Goal: Use online tool/utility: Utilize a website feature to perform a specific function

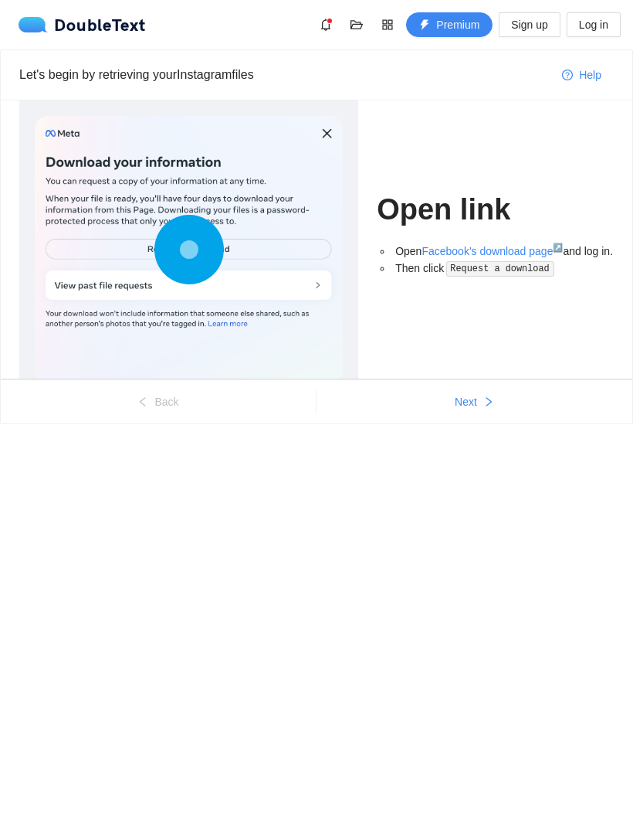
click at [480, 395] on button "Next" at bounding box center [475, 401] width 316 height 25
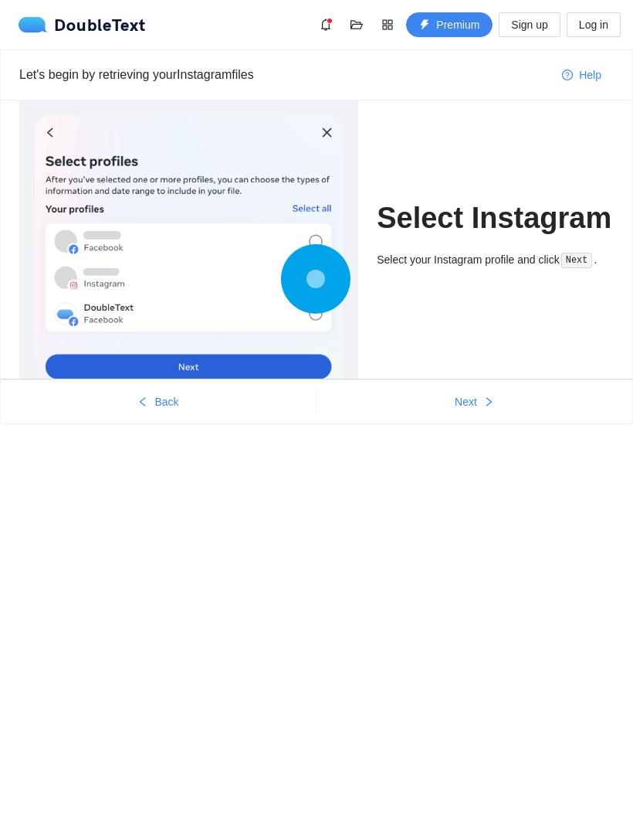
click at [490, 402] on icon "right" at bounding box center [488, 401] width 11 height 11
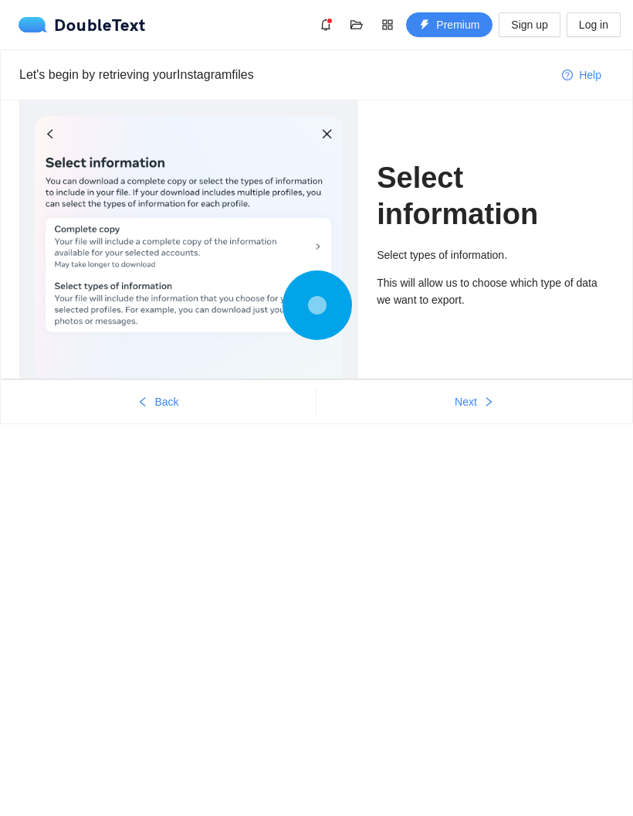
click at [490, 399] on icon "right" at bounding box center [488, 401] width 11 height 11
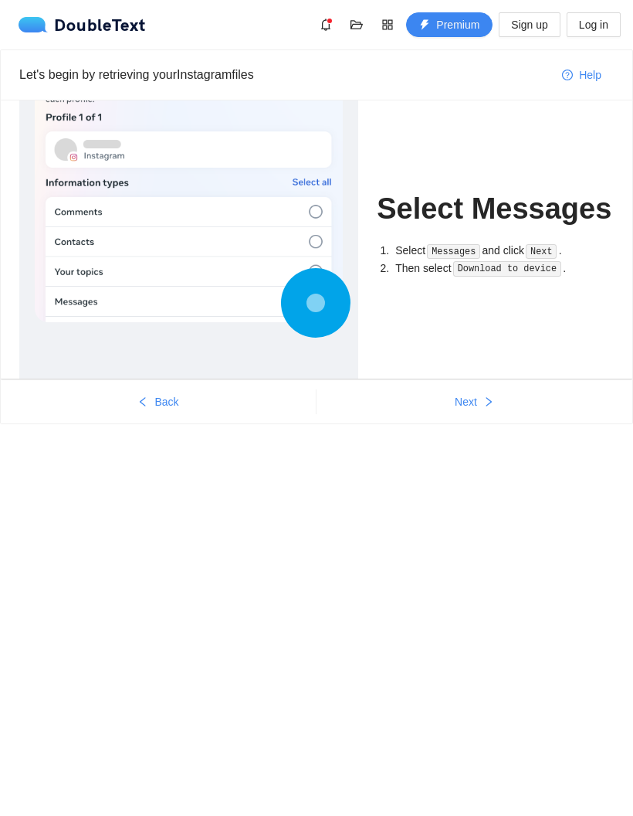
click at [488, 391] on button "Next" at bounding box center [475, 401] width 316 height 25
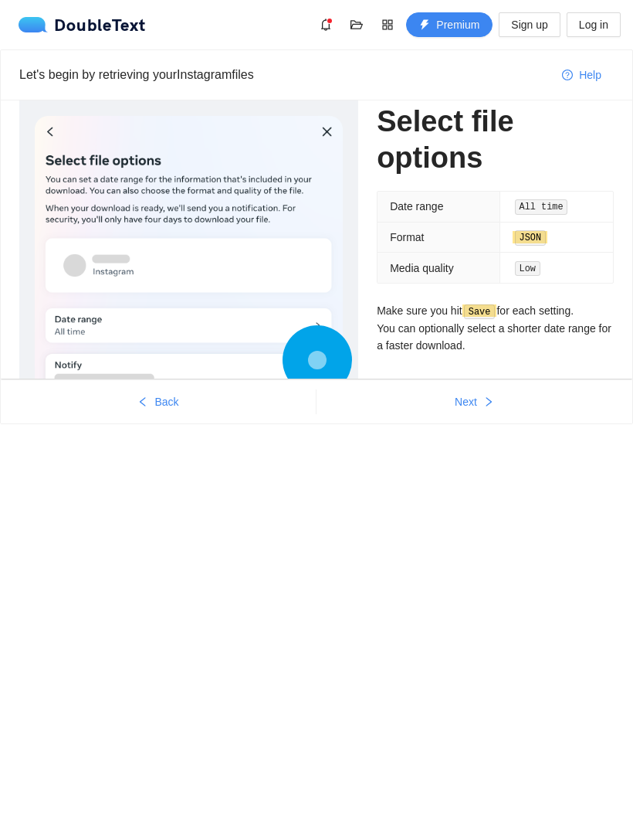
click at [487, 396] on icon "right" at bounding box center [488, 401] width 11 height 11
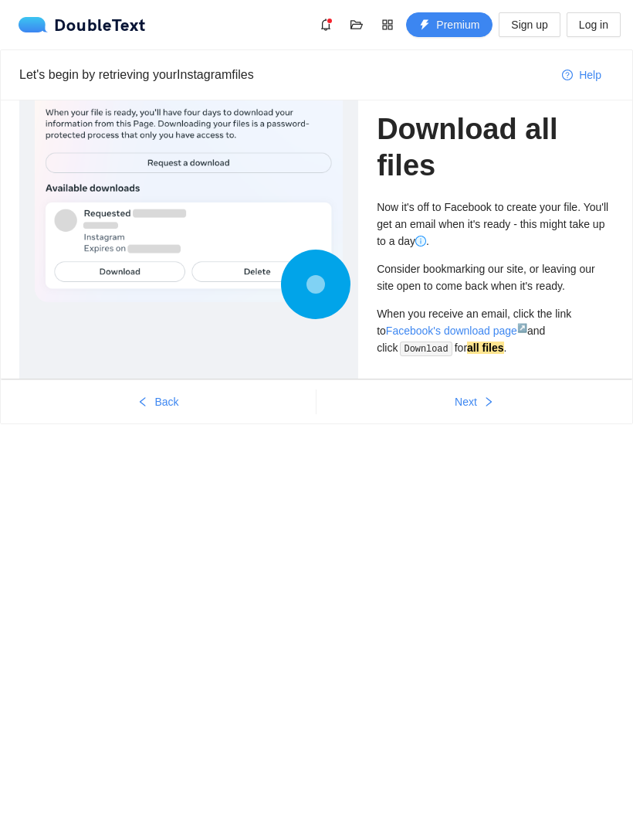
click at [484, 392] on button "Next" at bounding box center [475, 401] width 316 height 25
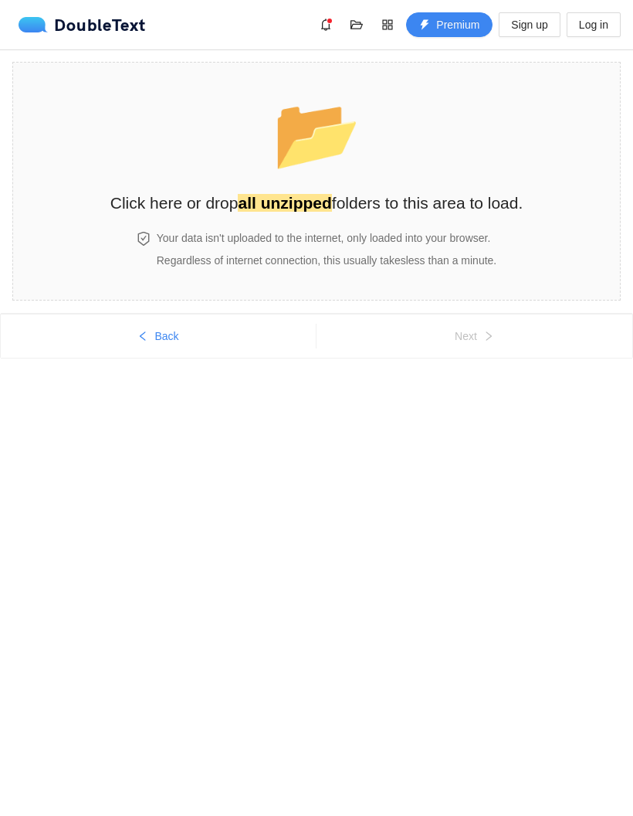
click at [300, 204] on strong "all unzipped" at bounding box center [284, 203] width 93 height 18
click at [101, 179] on section "📂 Click here or drop all unzipped folders to this area to load. Your data isn't…" at bounding box center [316, 181] width 609 height 239
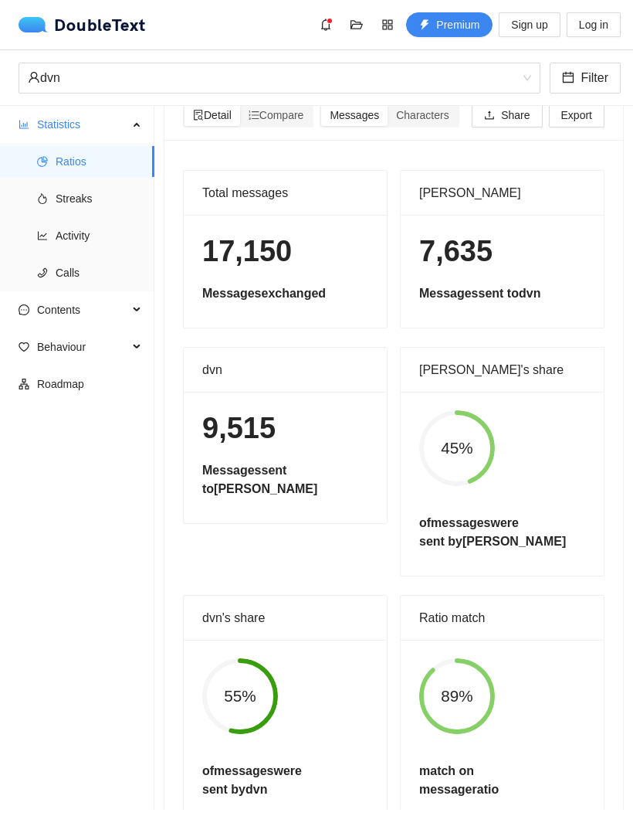
scroll to position [56, 0]
click at [69, 183] on span "Streaks" at bounding box center [99, 198] width 87 height 31
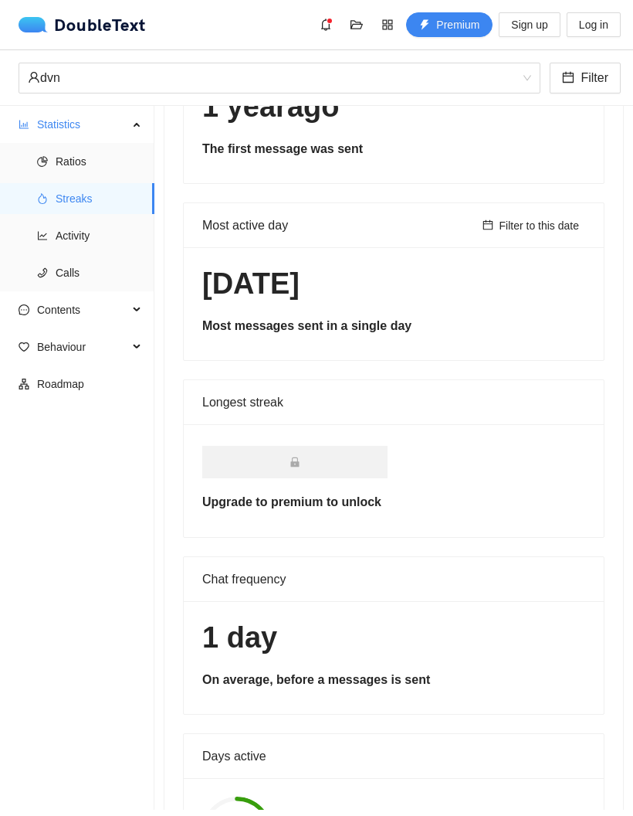
scroll to position [159, 0]
click at [57, 220] on span "Activity" at bounding box center [99, 235] width 87 height 31
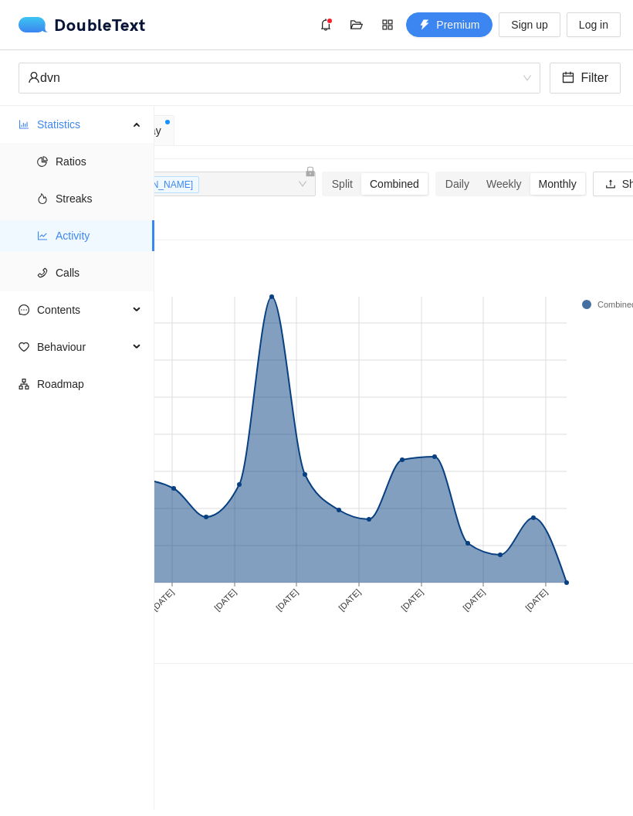
scroll to position [0, 137]
click at [57, 257] on span "Calls" at bounding box center [99, 272] width 87 height 31
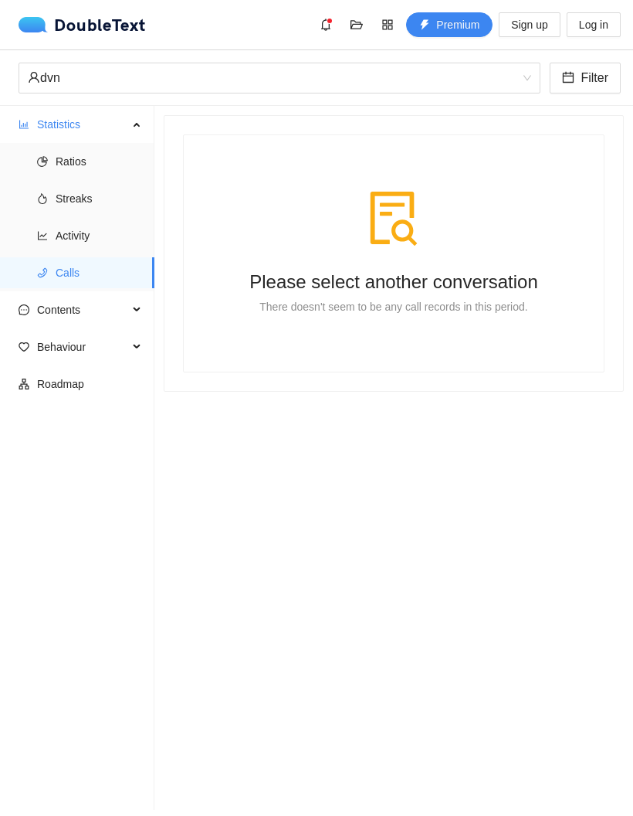
click at [49, 294] on span "Contents" at bounding box center [82, 309] width 91 height 31
click at [63, 331] on span "Word Cloud" at bounding box center [99, 346] width 87 height 31
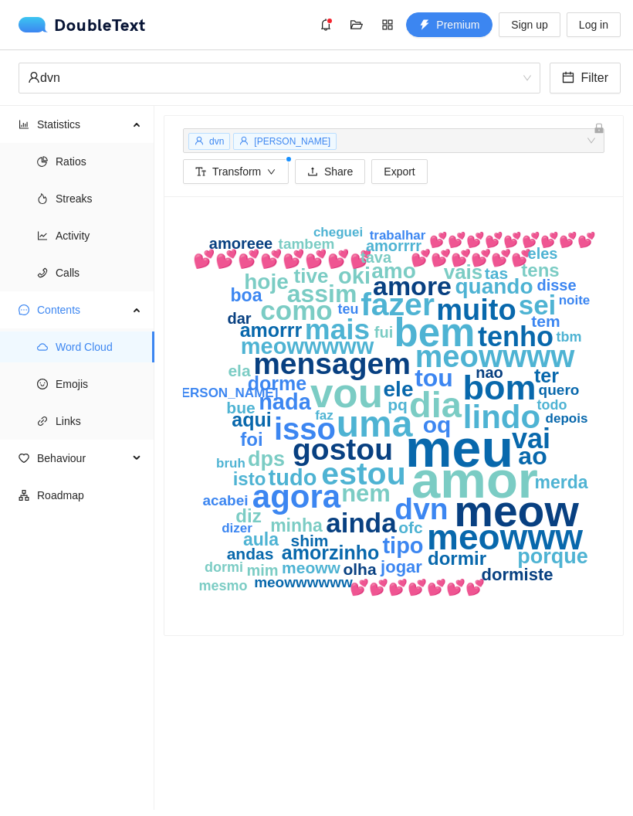
click at [59, 368] on span "Emojis" at bounding box center [99, 383] width 87 height 31
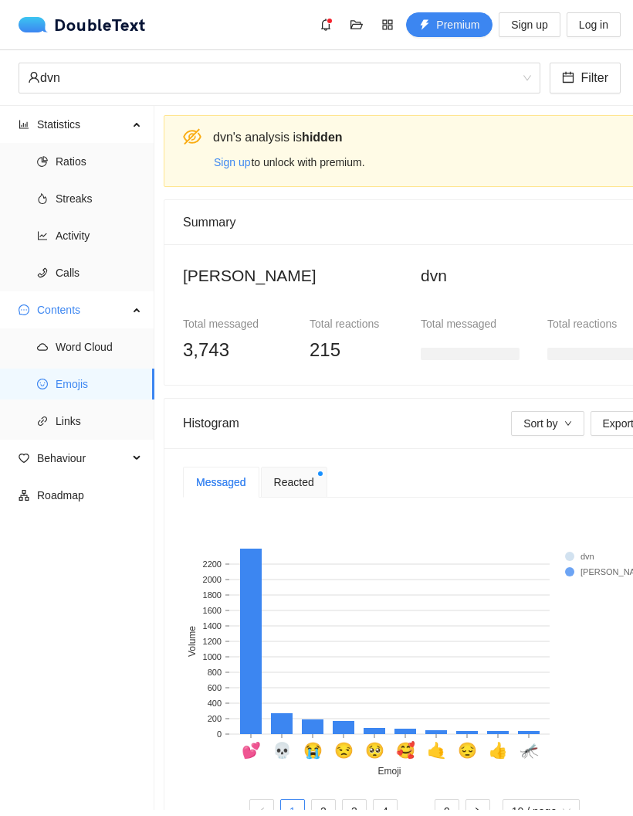
scroll to position [56, 0]
click at [65, 405] on span "Links" at bounding box center [99, 420] width 87 height 31
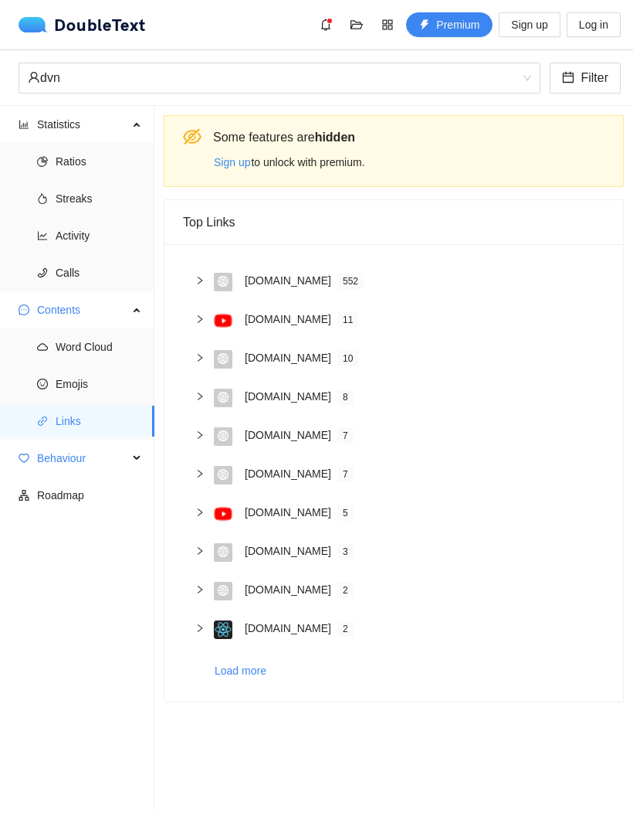
click at [48, 443] on span "Behaviour" at bounding box center [82, 458] width 91 height 31
click at [63, 480] on span "Engagement" at bounding box center [99, 495] width 87 height 31
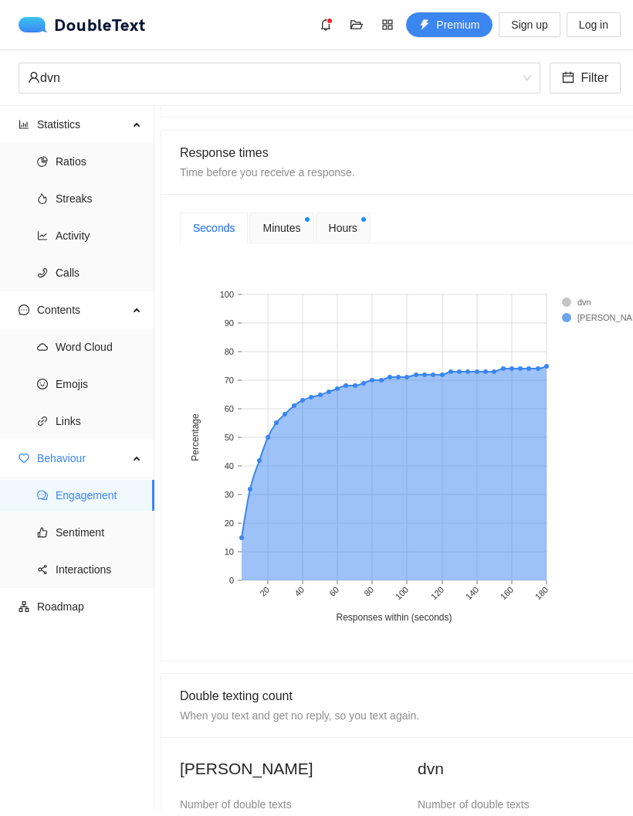
scroll to position [698, 3]
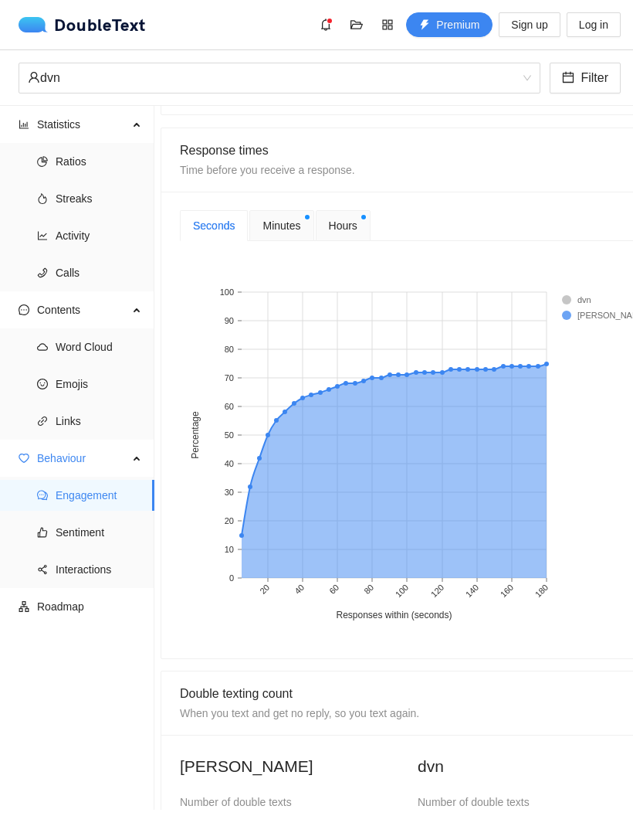
click at [288, 217] on span "Minutes" at bounding box center [282, 225] width 38 height 17
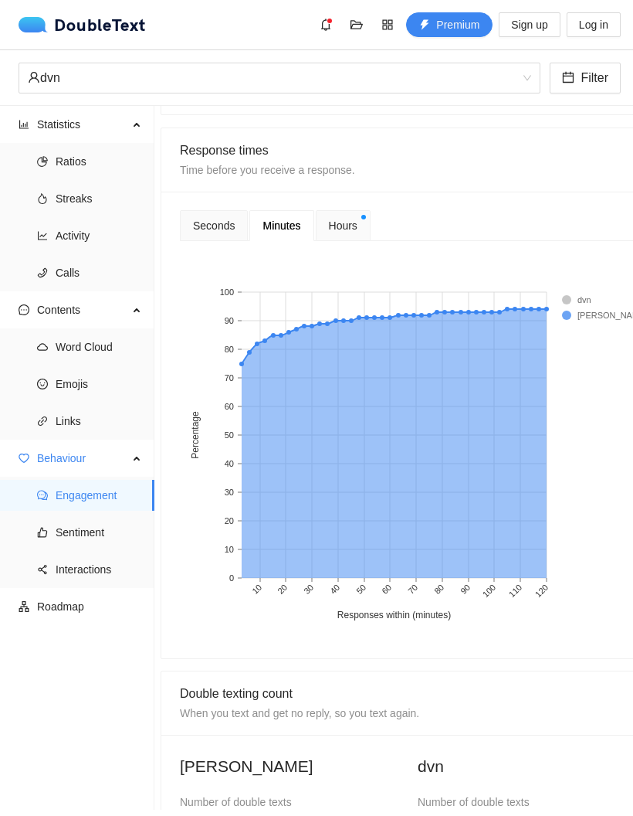
click at [348, 217] on span "Hours" at bounding box center [343, 225] width 29 height 17
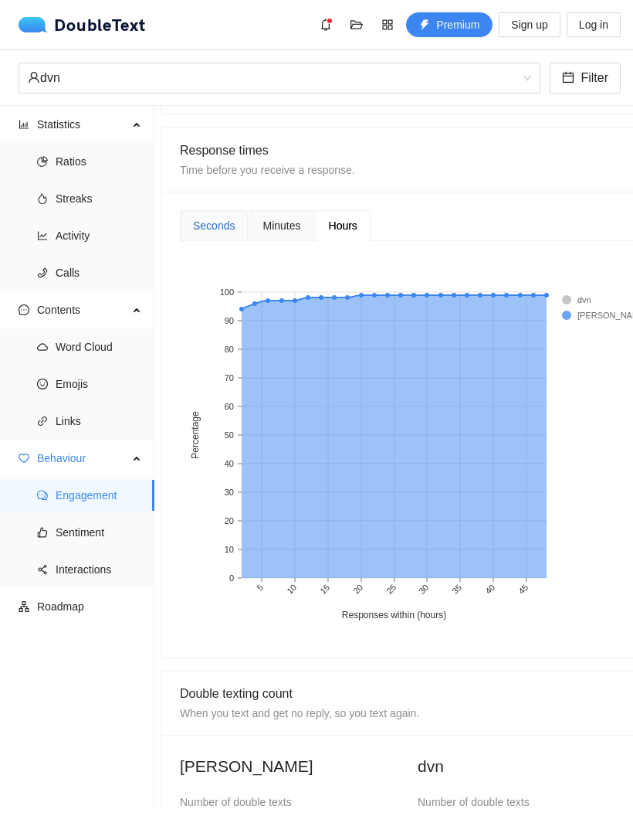
click at [219, 217] on div "Seconds" at bounding box center [214, 225] width 42 height 17
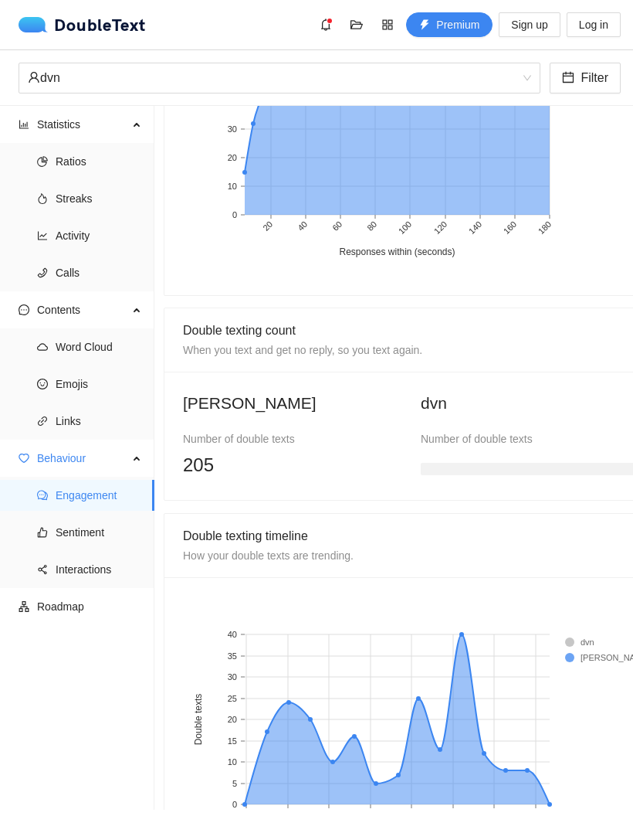
scroll to position [1060, 0]
click at [62, 517] on span "Sentiment" at bounding box center [99, 532] width 87 height 31
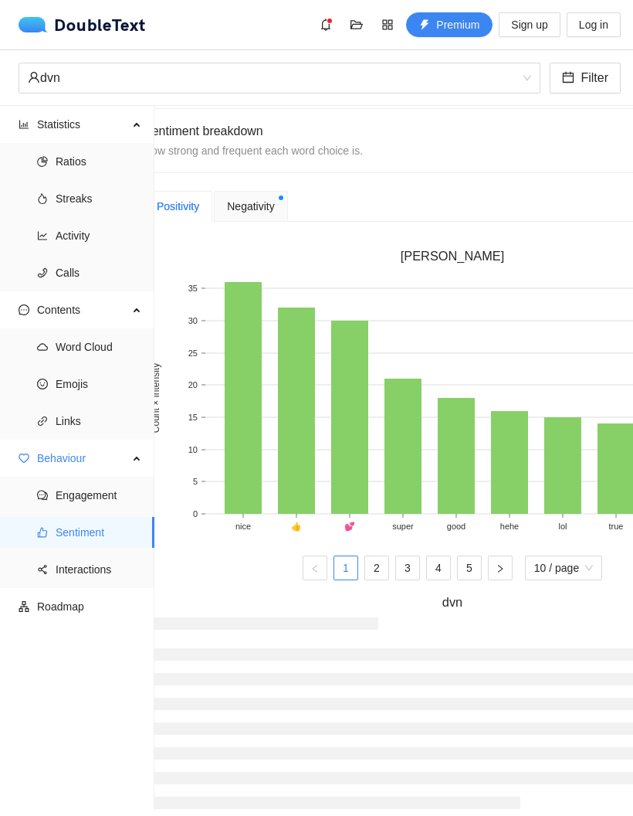
scroll to position [348, 17]
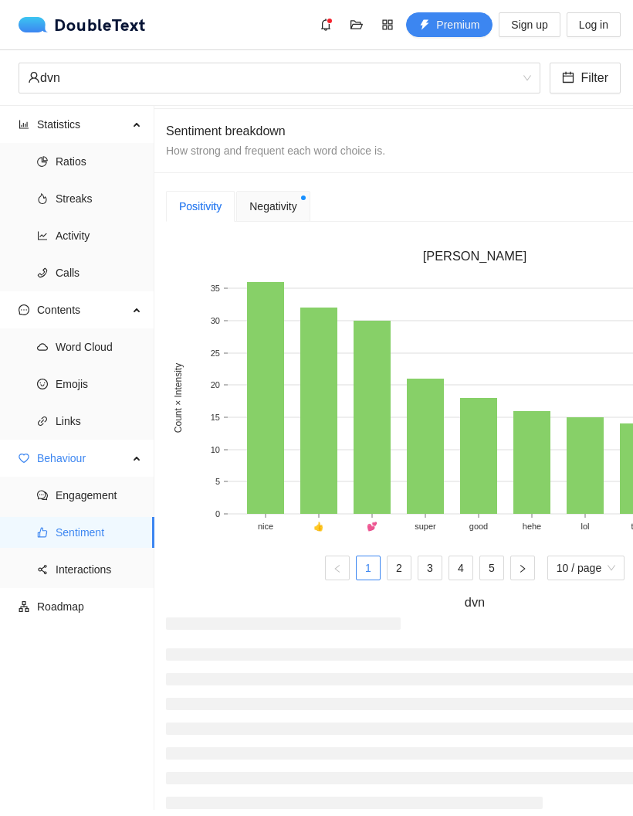
click at [293, 198] on span "Negativity" at bounding box center [272, 206] width 47 height 17
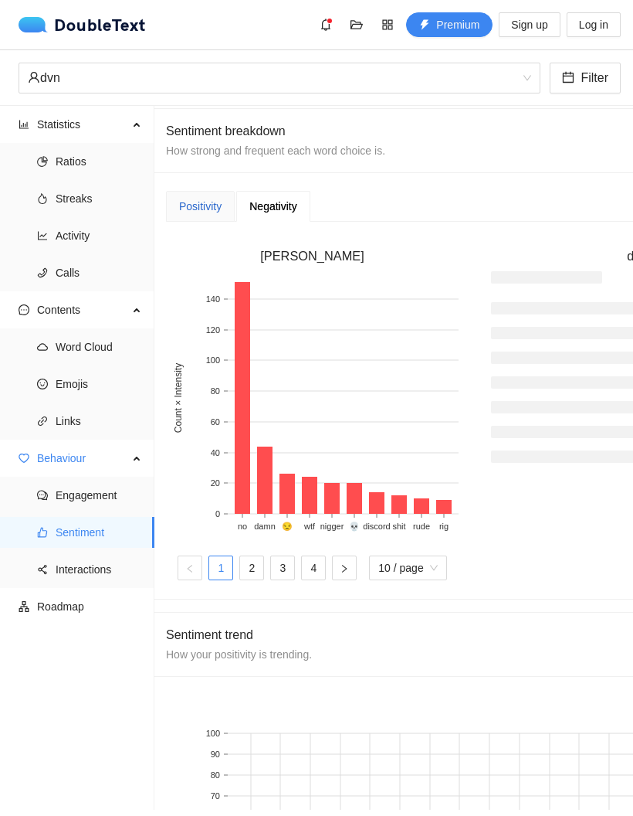
click at [213, 198] on div "Positivity" at bounding box center [200, 206] width 42 height 17
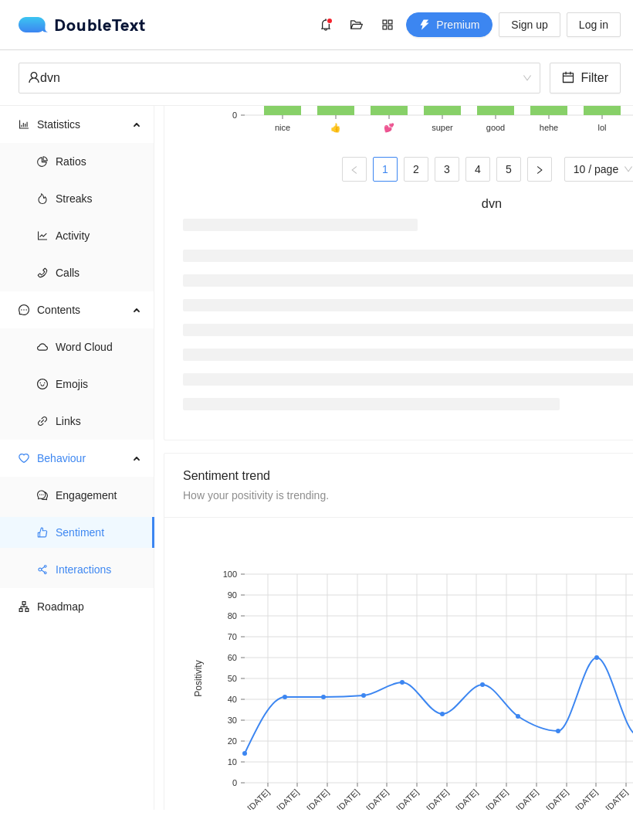
click at [91, 554] on span "Interactions" at bounding box center [99, 569] width 87 height 31
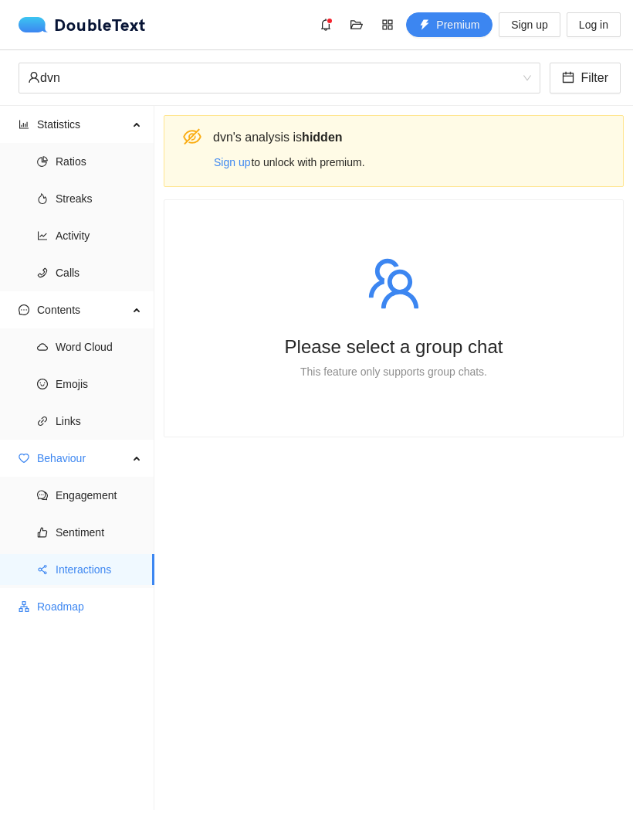
click at [87, 591] on span "Roadmap" at bounding box center [89, 606] width 105 height 31
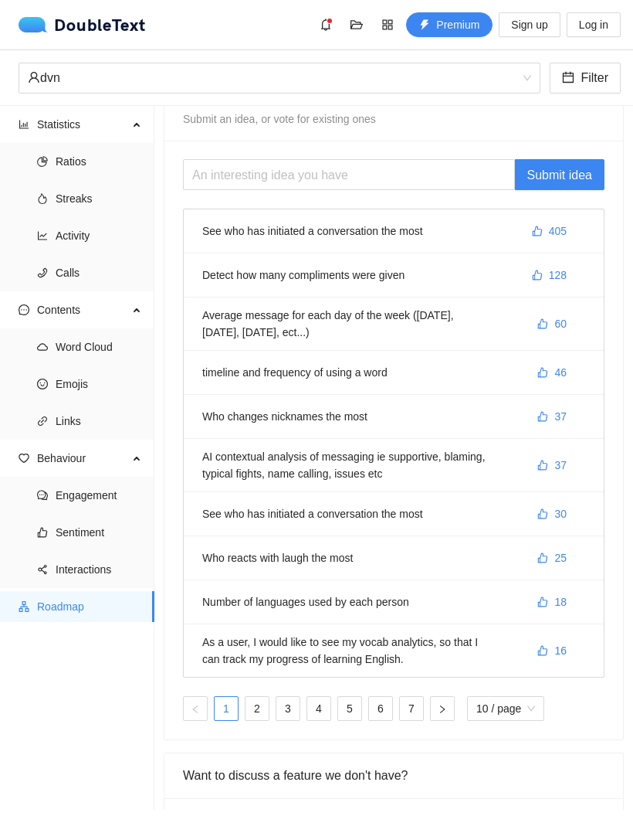
scroll to position [39, 0]
click at [50, 146] on li "Ratios" at bounding box center [77, 161] width 154 height 31
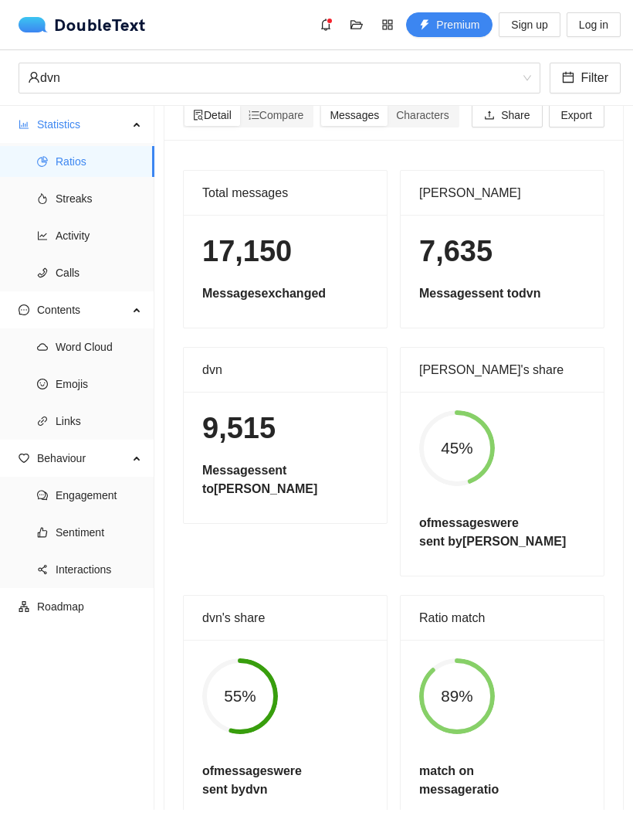
click at [441, 109] on span "Characters" at bounding box center [422, 115] width 53 height 12
click at [388, 104] on input "Characters" at bounding box center [388, 104] width 0 height 0
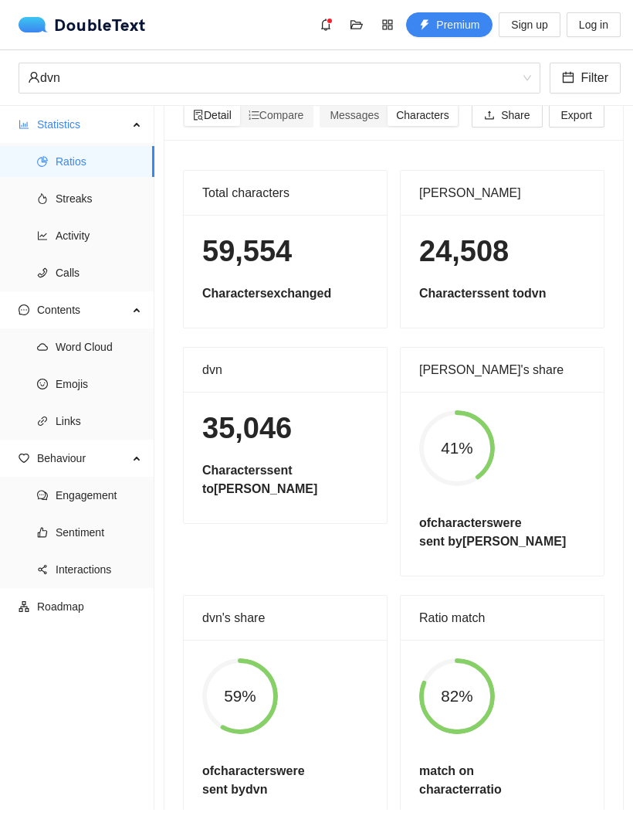
click at [365, 109] on span "Messages" at bounding box center [354, 115] width 49 height 12
click at [321, 104] on input "Messages" at bounding box center [321, 104] width 0 height 0
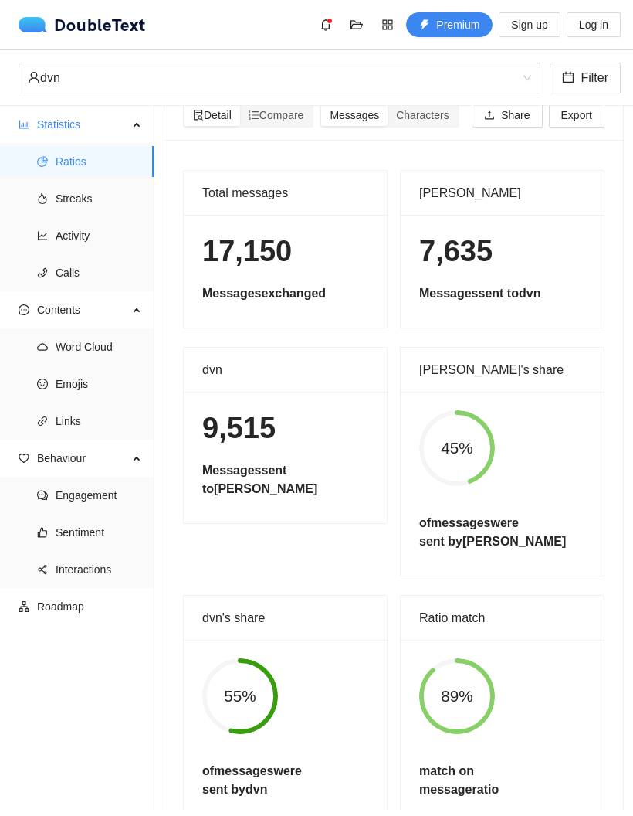
click at [444, 109] on span "Characters" at bounding box center [422, 115] width 53 height 12
click at [388, 104] on input "Characters" at bounding box center [388, 104] width 0 height 0
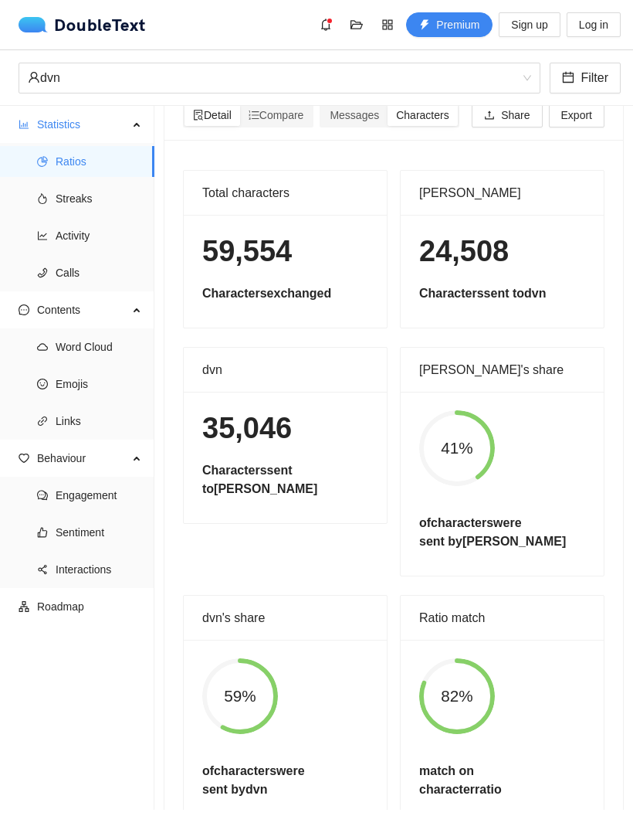
click at [364, 109] on span "Messages" at bounding box center [354, 115] width 49 height 12
click at [321, 104] on input "Messages" at bounding box center [321, 104] width 0 height 0
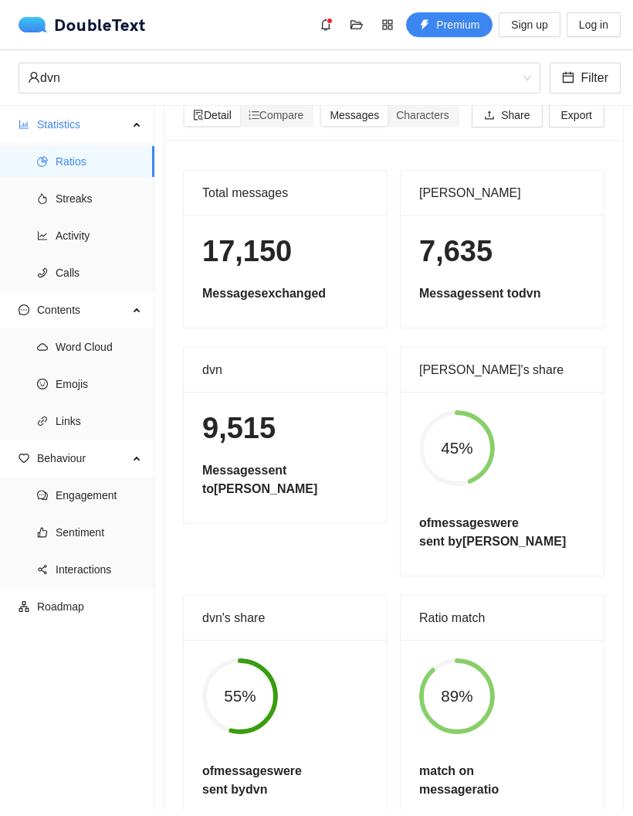
click at [435, 109] on span "Characters" at bounding box center [422, 115] width 53 height 12
click at [388, 104] on input "Characters" at bounding box center [388, 104] width 0 height 0
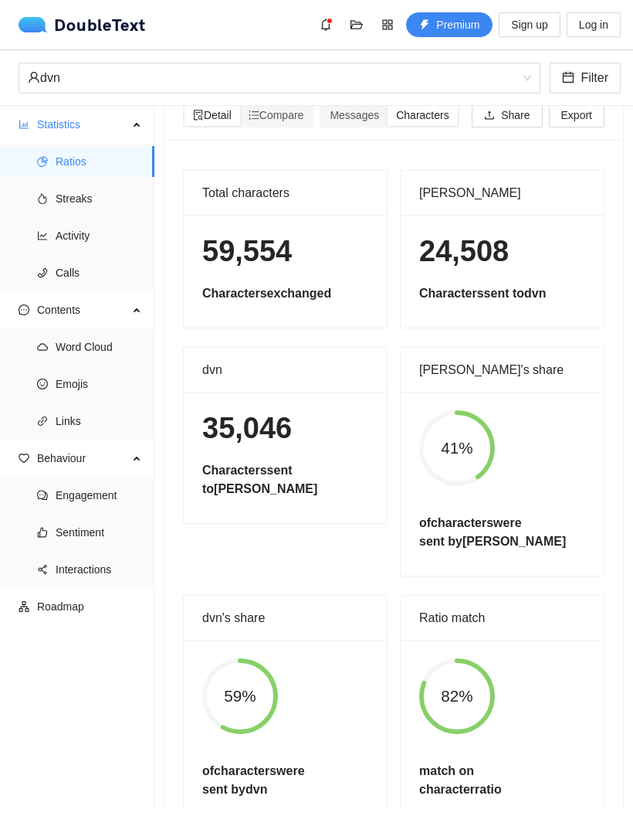
click at [364, 109] on span "Messages" at bounding box center [354, 115] width 49 height 12
click at [321, 104] on input "Messages" at bounding box center [321, 104] width 0 height 0
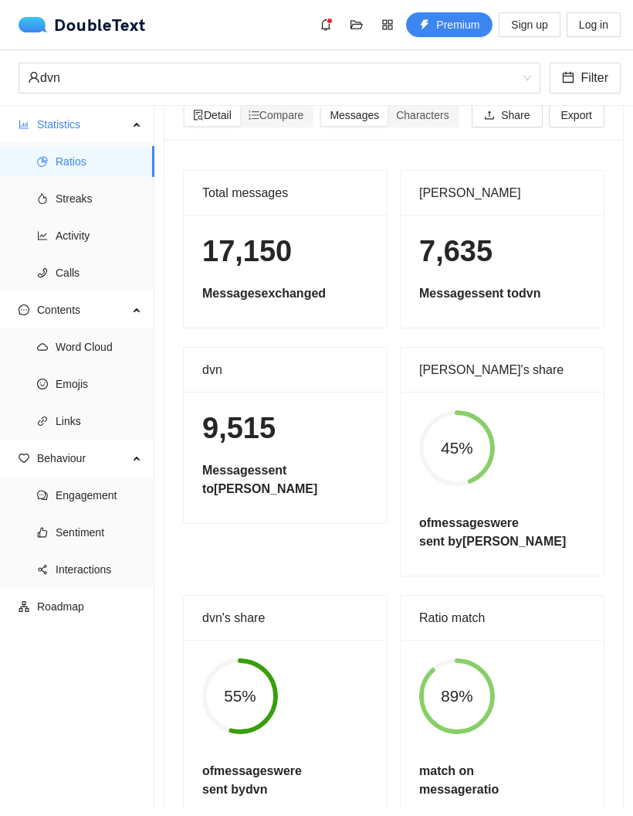
click at [419, 50] on div "dvn Filter" at bounding box center [316, 78] width 633 height 56
click at [435, 109] on span "Characters" at bounding box center [422, 115] width 53 height 12
click at [388, 104] on input "Characters" at bounding box center [388, 104] width 0 height 0
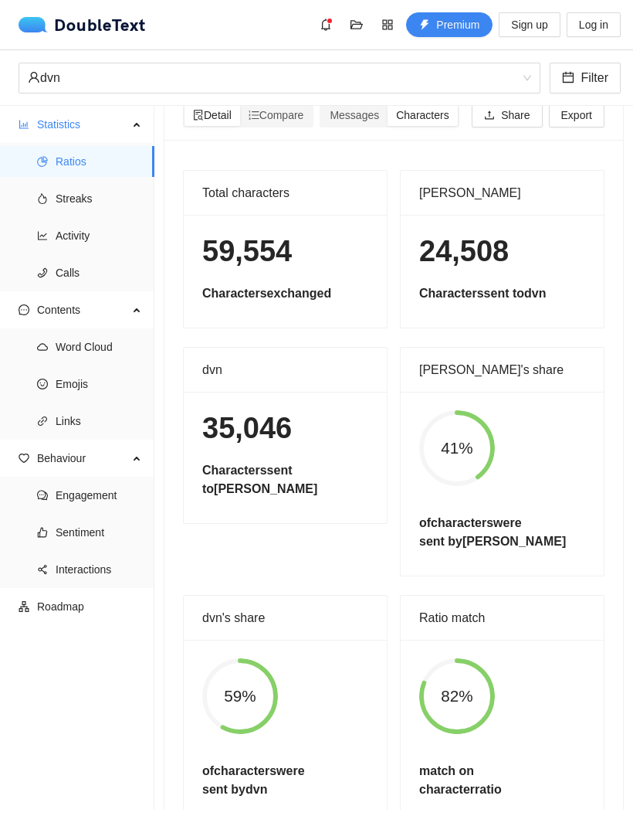
click at [356, 109] on span "Messages" at bounding box center [354, 115] width 49 height 12
click at [321, 104] on input "Messages" at bounding box center [321, 104] width 0 height 0
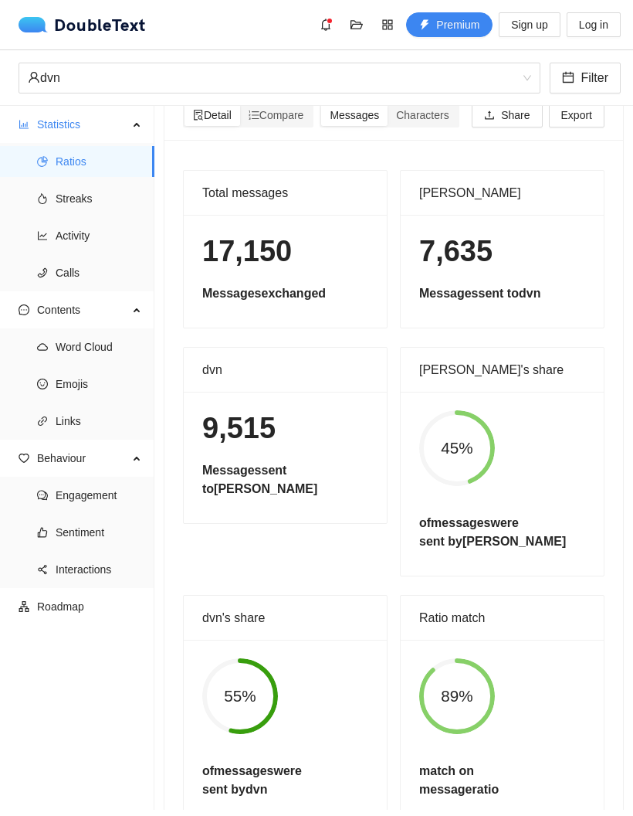
click at [417, 109] on span "Characters" at bounding box center [422, 115] width 53 height 12
click at [388, 104] on input "Characters" at bounding box center [388, 104] width 0 height 0
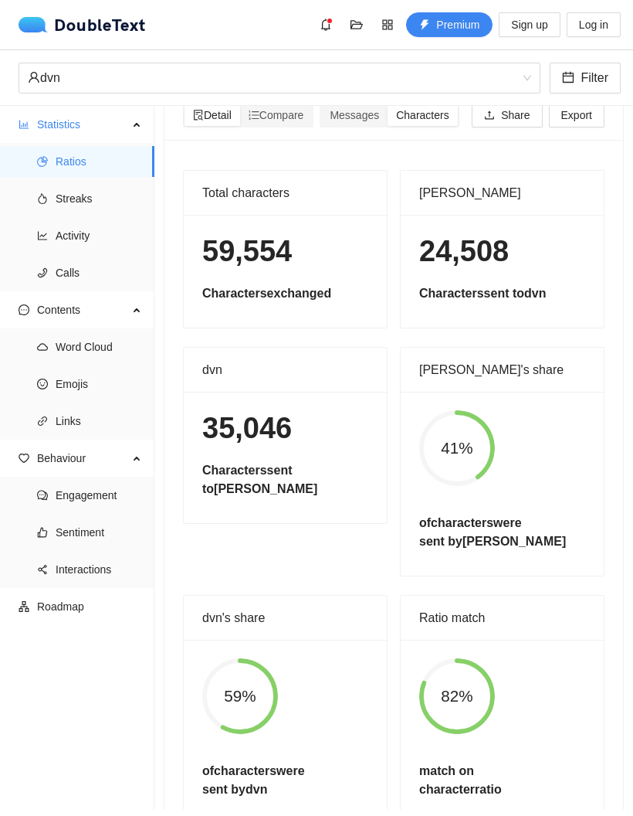
click at [363, 109] on span "Messages" at bounding box center [354, 115] width 49 height 12
click at [321, 104] on input "Messages" at bounding box center [321, 104] width 0 height 0
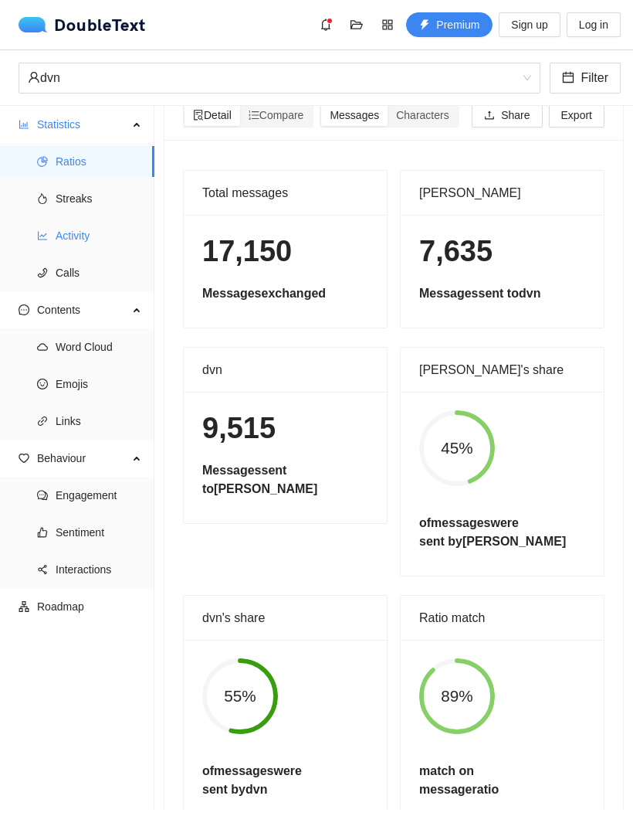
click at [50, 220] on li "Activity" at bounding box center [77, 235] width 154 height 31
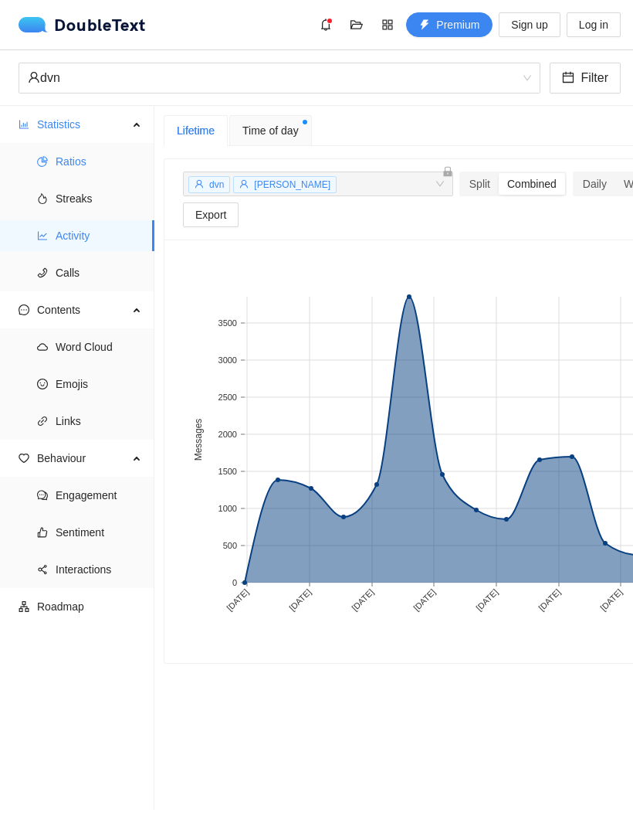
click at [49, 146] on li "Ratios" at bounding box center [77, 161] width 154 height 31
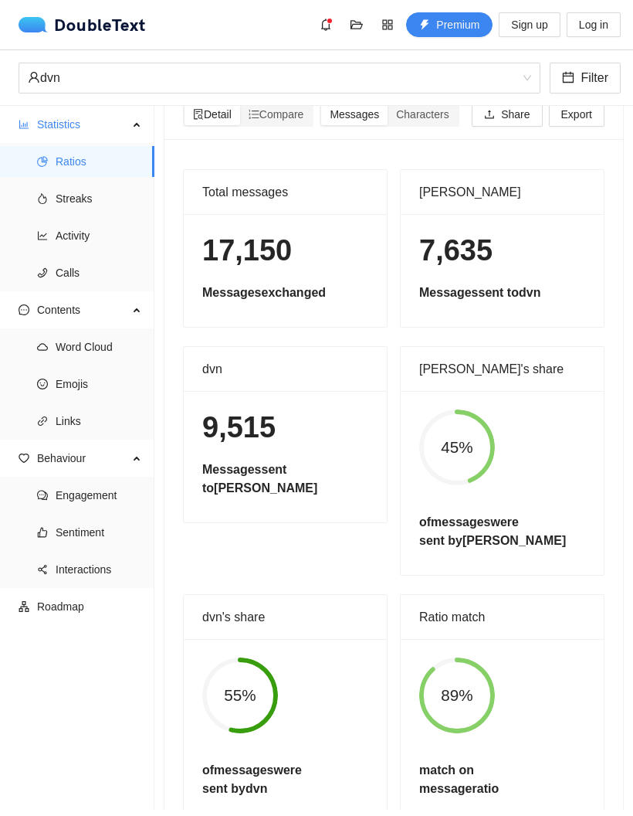
scroll to position [25, 0]
click at [60, 183] on span "Streaks" at bounding box center [99, 198] width 87 height 31
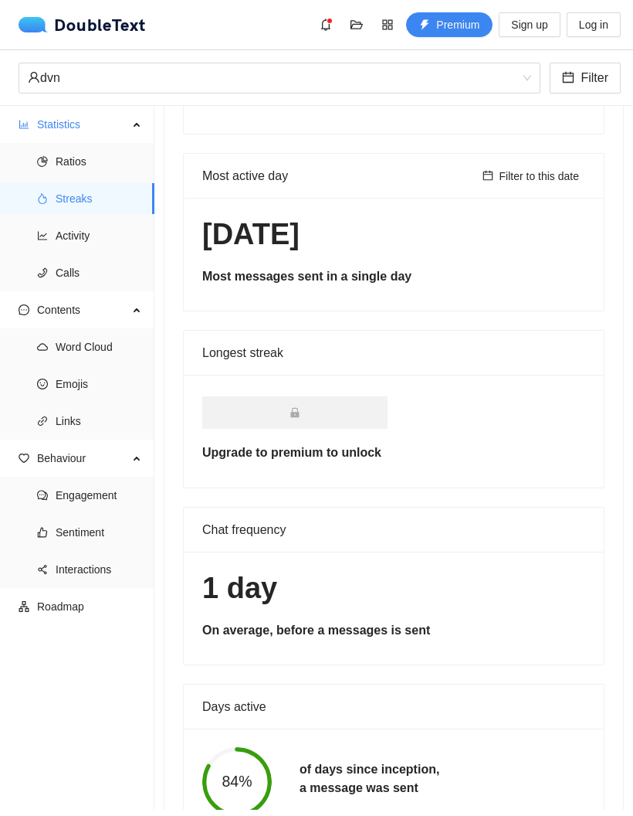
scroll to position [207, 0]
click at [59, 220] on span "Activity" at bounding box center [99, 235] width 87 height 31
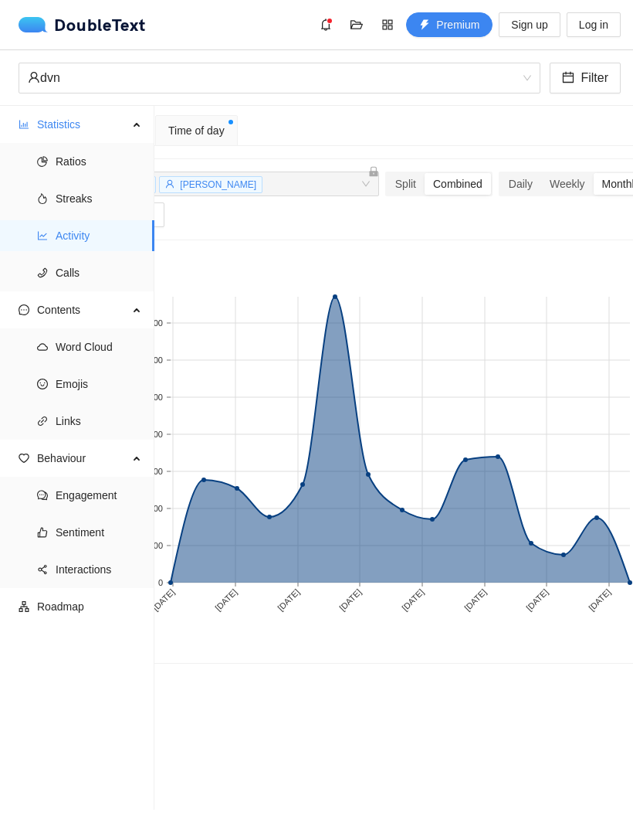
scroll to position [0, 71]
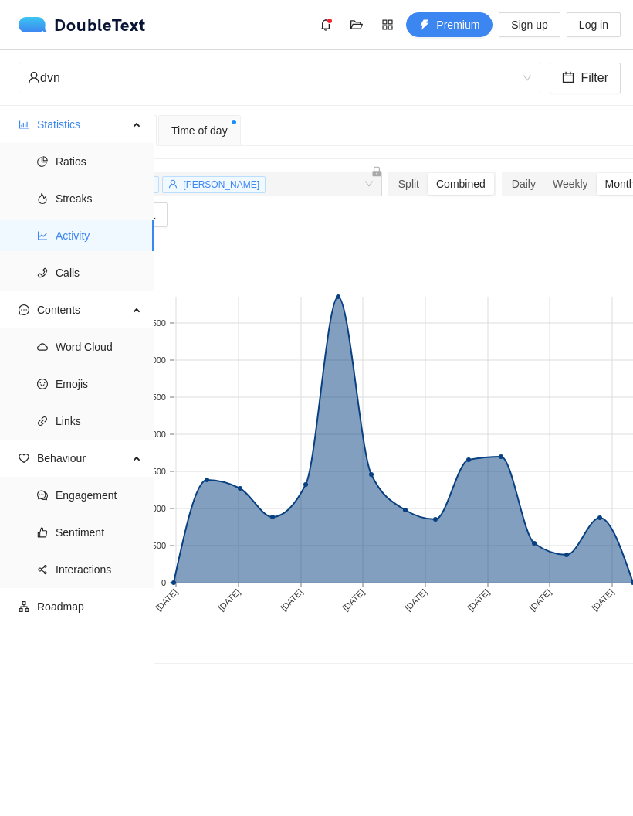
click at [206, 122] on span "Time of day" at bounding box center [199, 130] width 56 height 17
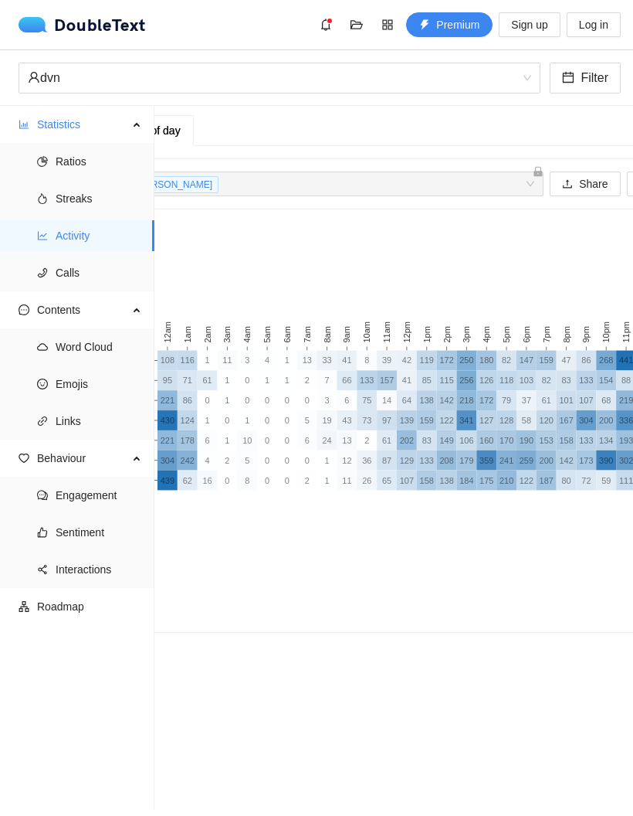
scroll to position [0, 117]
click at [58, 331] on span "Word Cloud" at bounding box center [99, 346] width 87 height 31
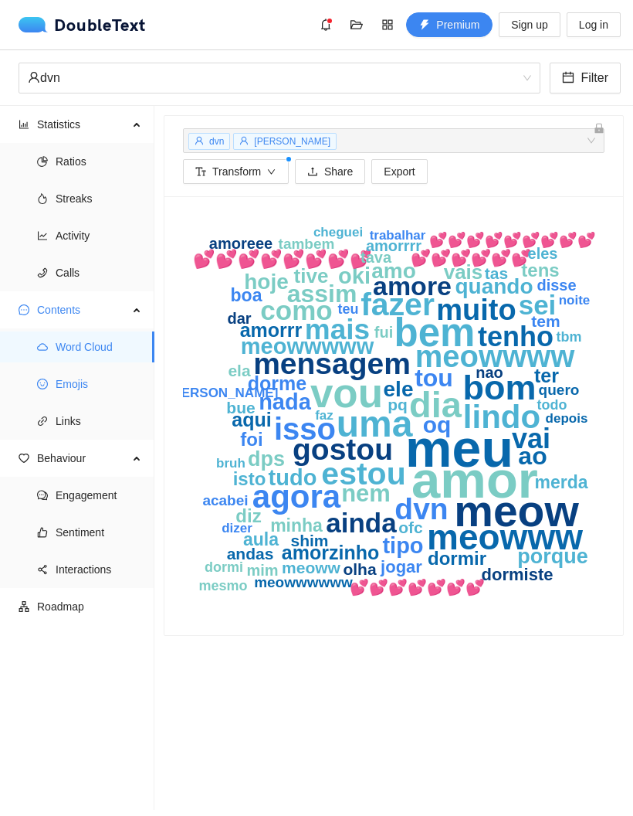
click at [63, 368] on span "Emojis" at bounding box center [99, 383] width 87 height 31
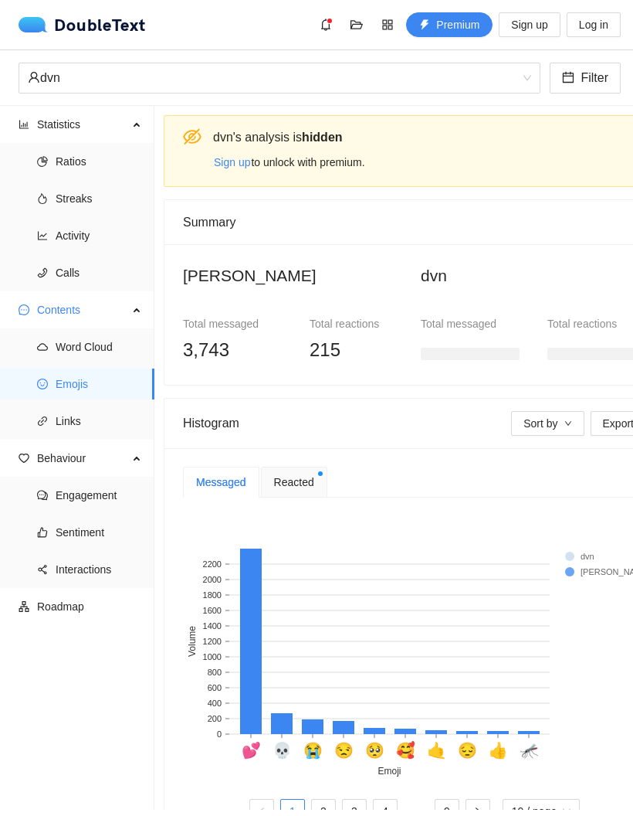
click at [301, 473] on span "Reacted" at bounding box center [294, 481] width 40 height 17
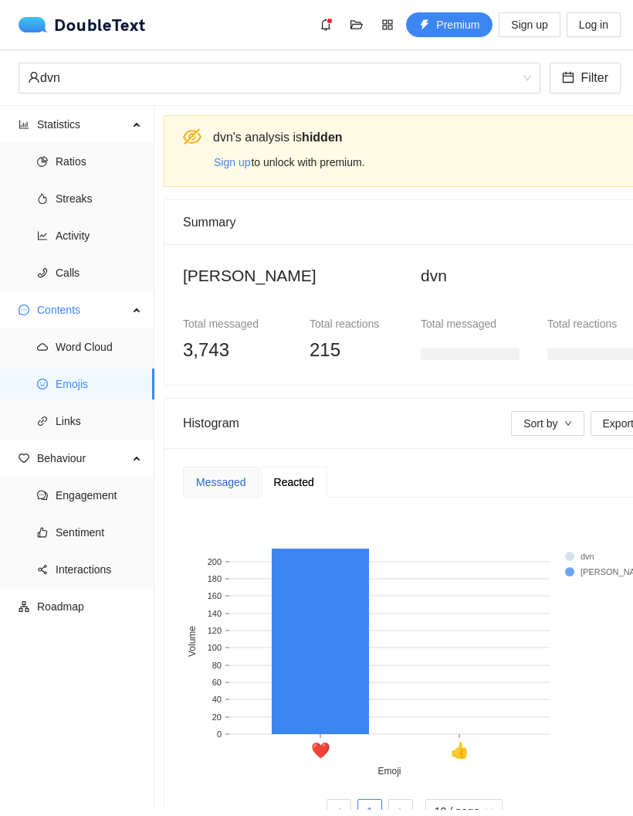
click at [209, 473] on div "Messaged" at bounding box center [221, 481] width 50 height 17
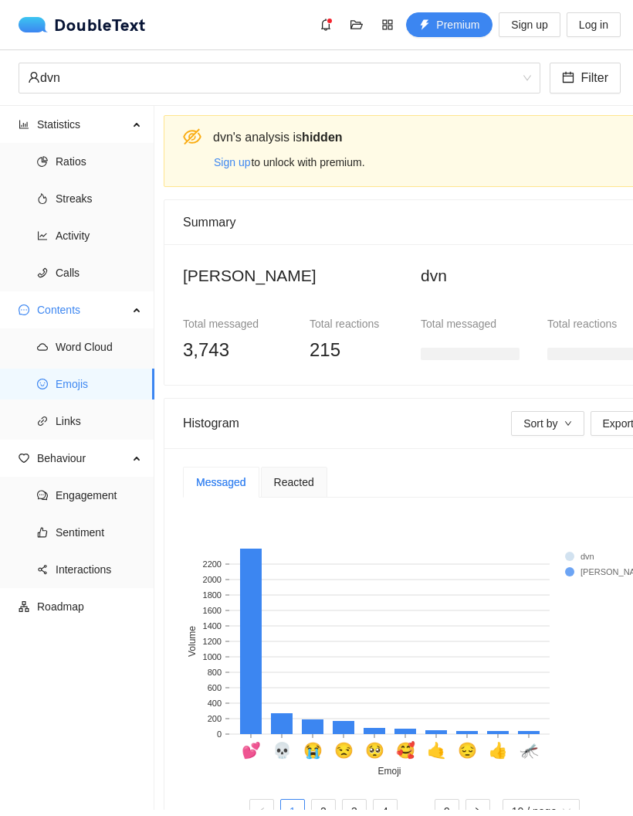
click at [324, 799] on link "2" at bounding box center [323, 810] width 23 height 23
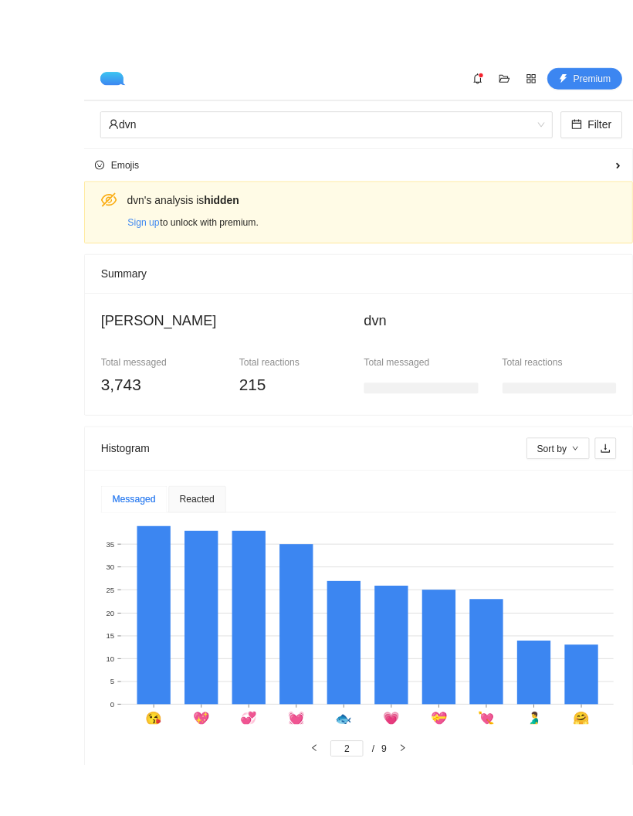
scroll to position [10, 0]
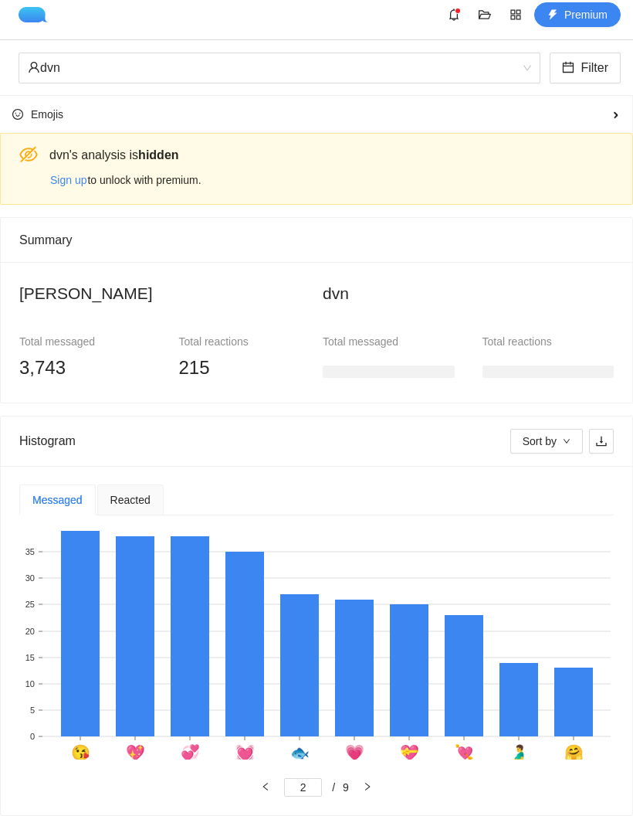
click at [363, 786] on icon "right" at bounding box center [367, 786] width 9 height 9
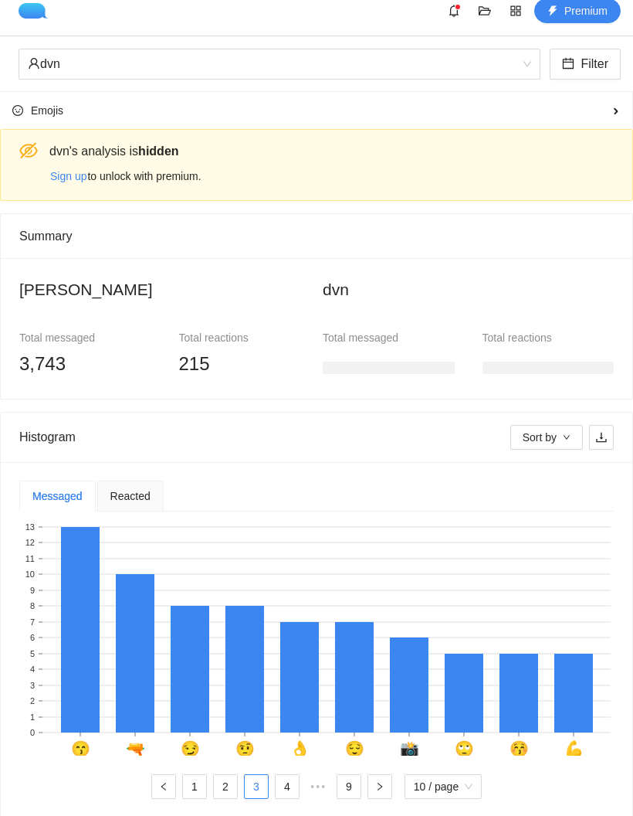
scroll to position [16, 0]
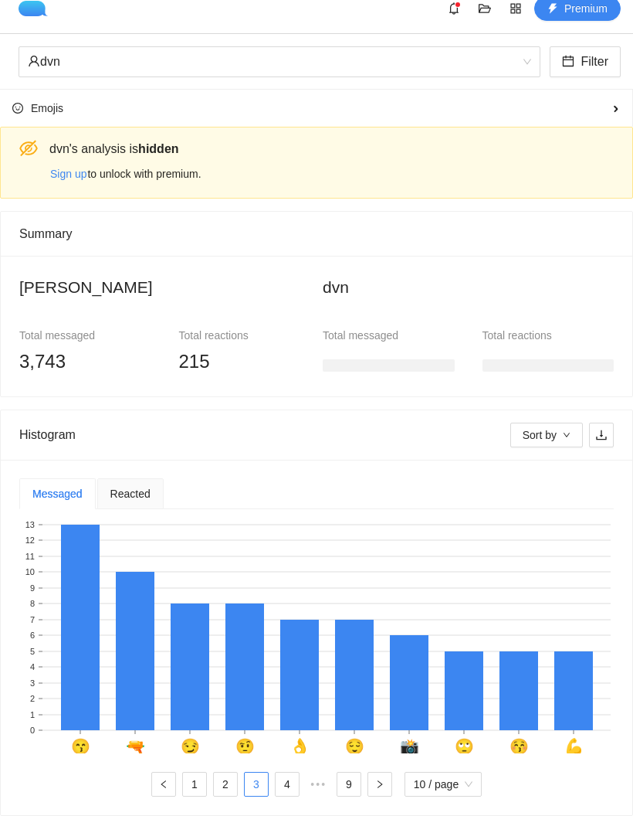
click at [378, 782] on icon "right" at bounding box center [380, 784] width 5 height 8
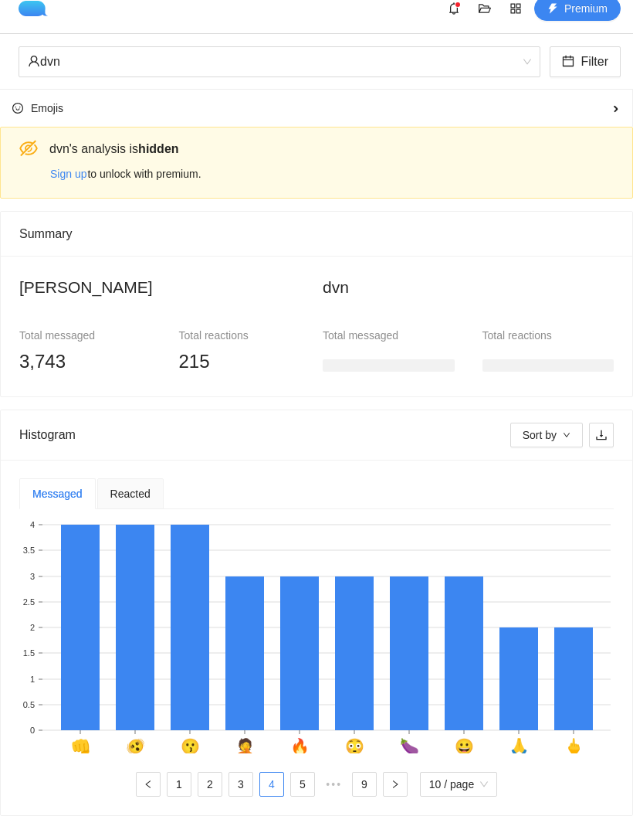
click at [392, 780] on icon "right" at bounding box center [395, 783] width 9 height 9
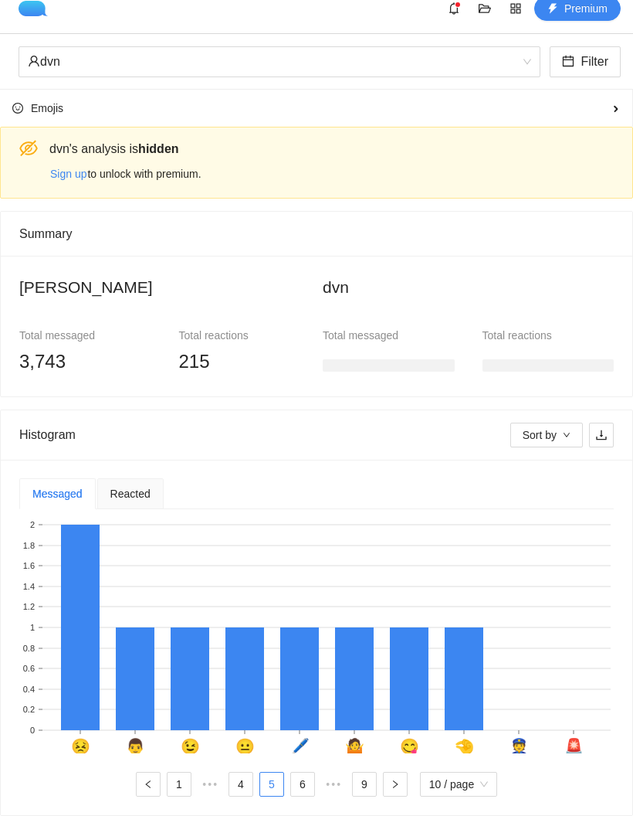
click at [393, 781] on icon "right" at bounding box center [395, 784] width 5 height 8
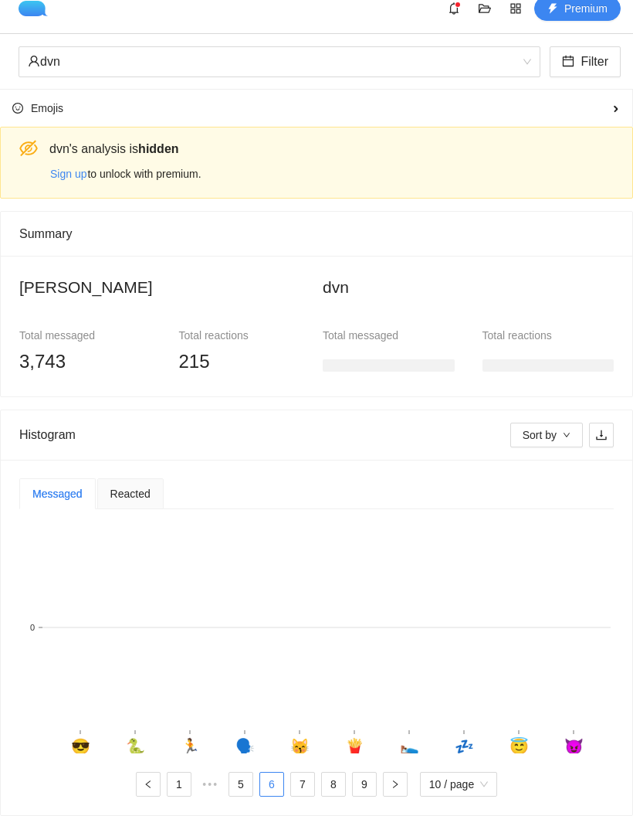
click at [158, 778] on button "button" at bounding box center [148, 784] width 25 height 25
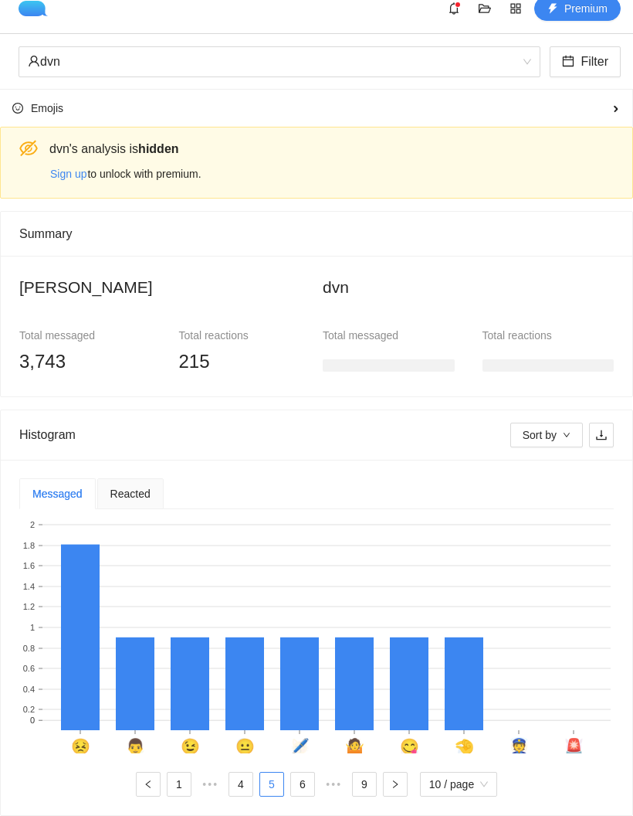
click at [149, 776] on button "button" at bounding box center [148, 784] width 25 height 25
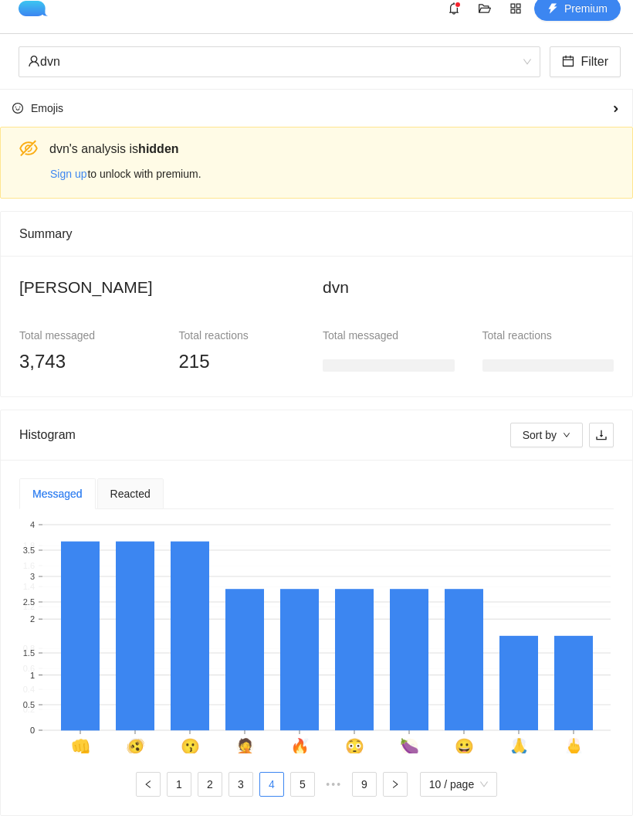
click at [148, 778] on button "button" at bounding box center [148, 784] width 25 height 25
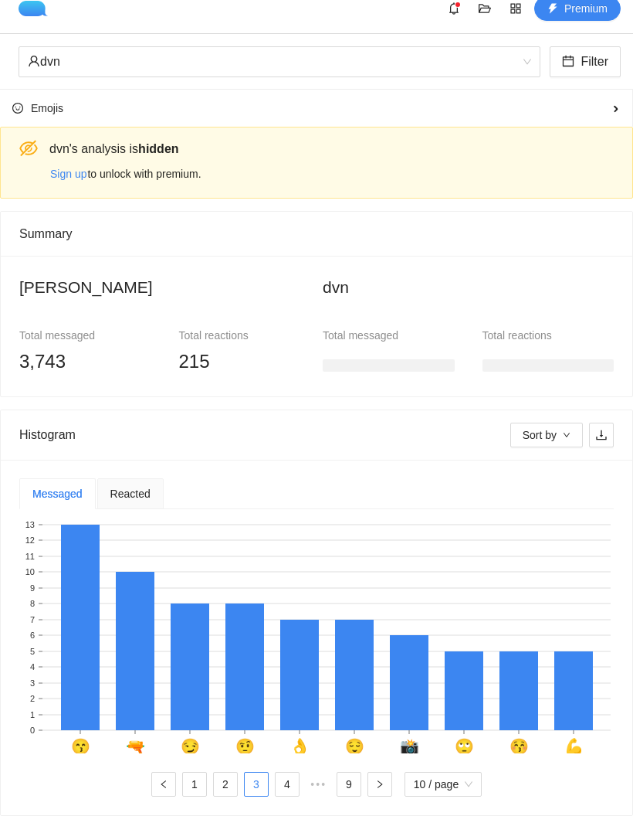
click at [144, 781] on ul "1 2 3 4 5 ••• 9 10 / page" at bounding box center [316, 784] width 595 height 25
click at [151, 779] on button "button" at bounding box center [163, 784] width 25 height 25
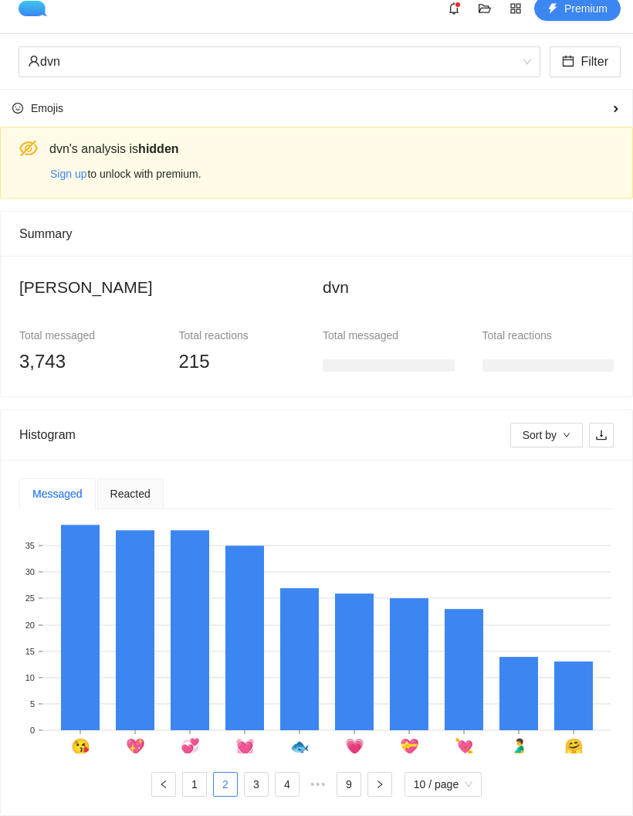
click at [155, 782] on button "button" at bounding box center [163, 784] width 25 height 25
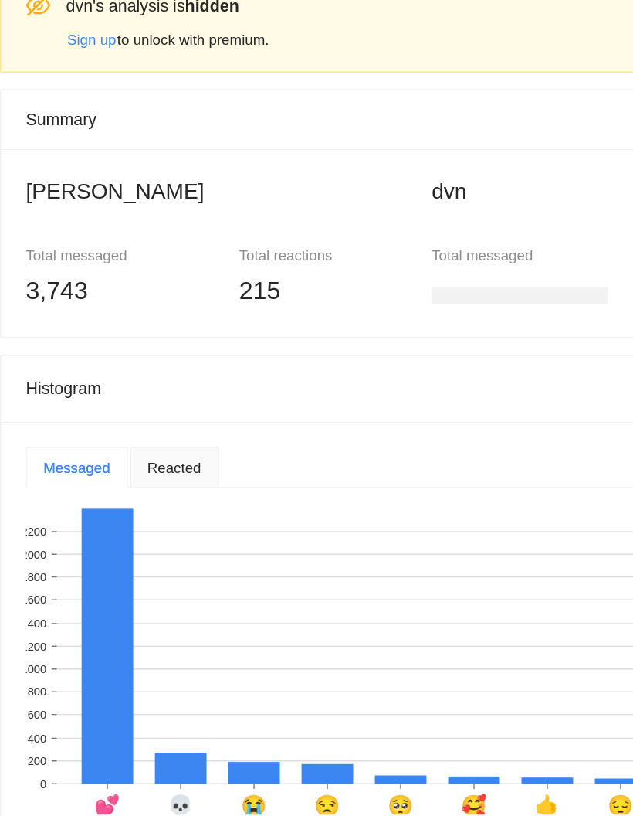
scroll to position [0, 0]
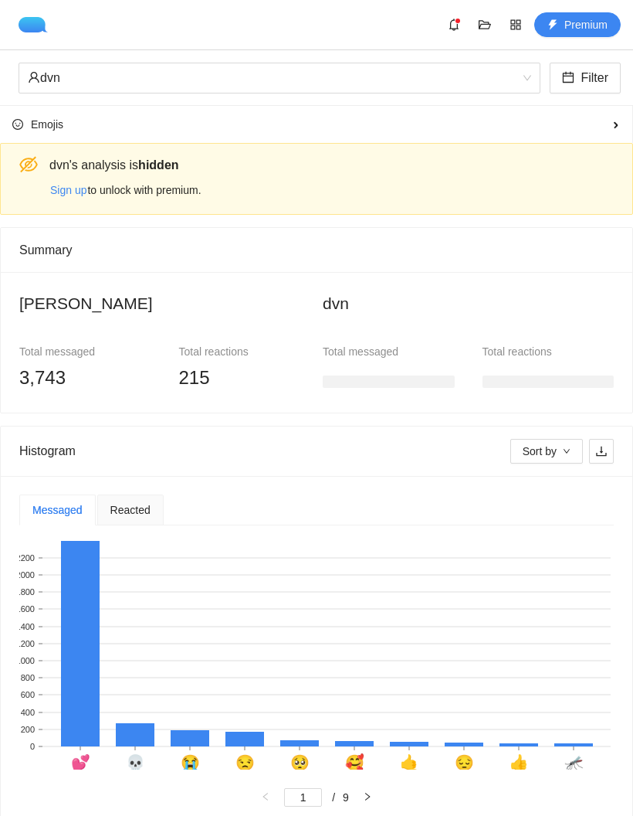
click at [34, 20] on img at bounding box center [37, 24] width 36 height 15
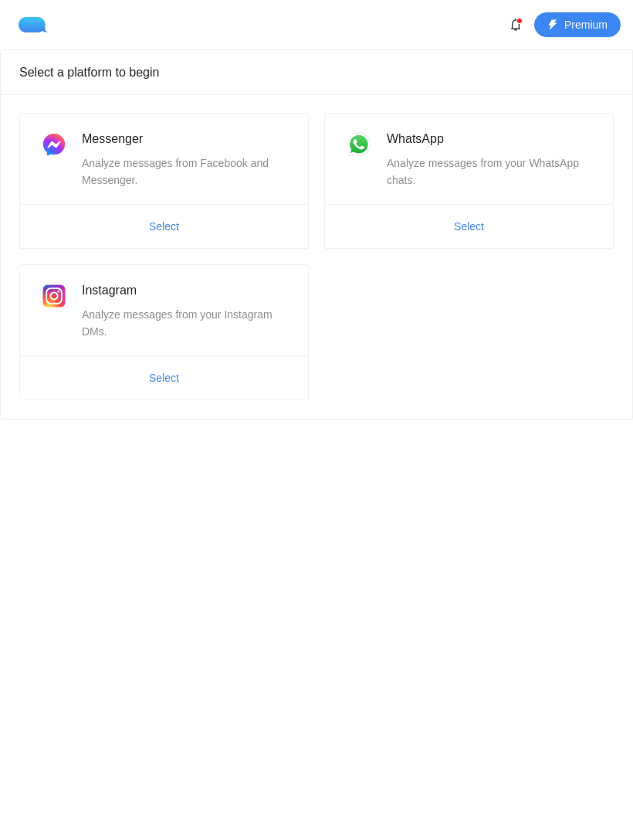
click at [27, 17] on img at bounding box center [37, 24] width 36 height 15
click at [33, 22] on img at bounding box center [37, 24] width 36 height 15
click at [33, 19] on img at bounding box center [37, 24] width 36 height 15
